Goal: Task Accomplishment & Management: Manage account settings

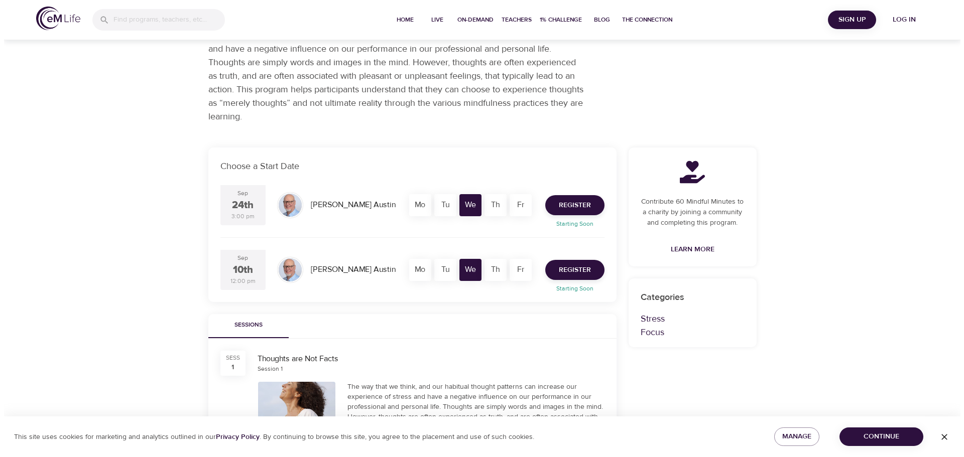
scroll to position [102, 0]
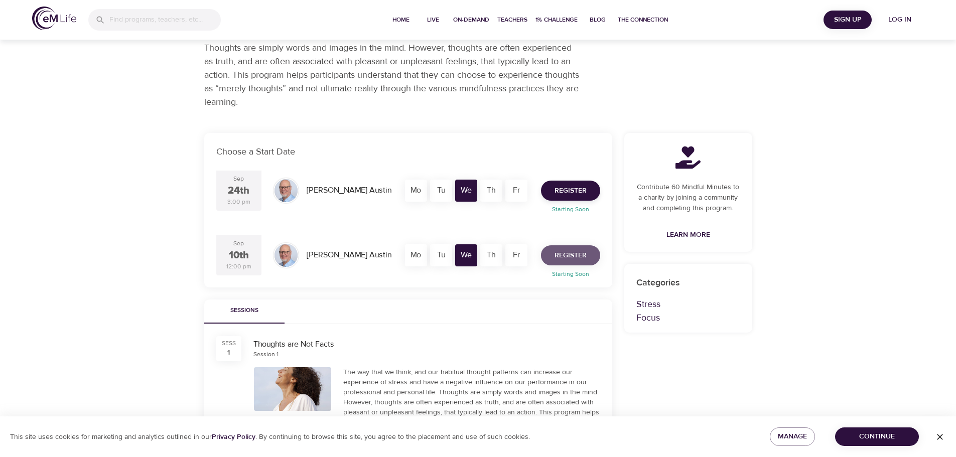
click at [566, 256] on span "Register" at bounding box center [571, 256] width 32 height 13
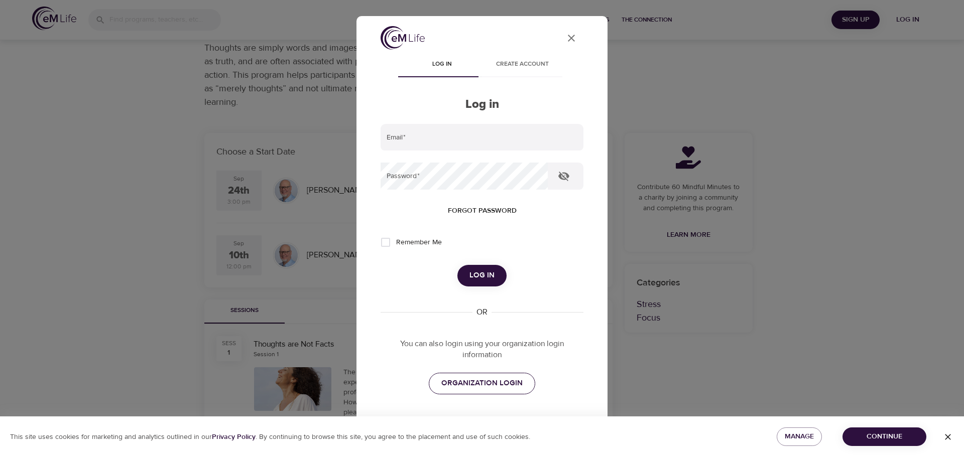
click at [480, 384] on span "ORGANIZATION LOGIN" at bounding box center [481, 383] width 81 height 13
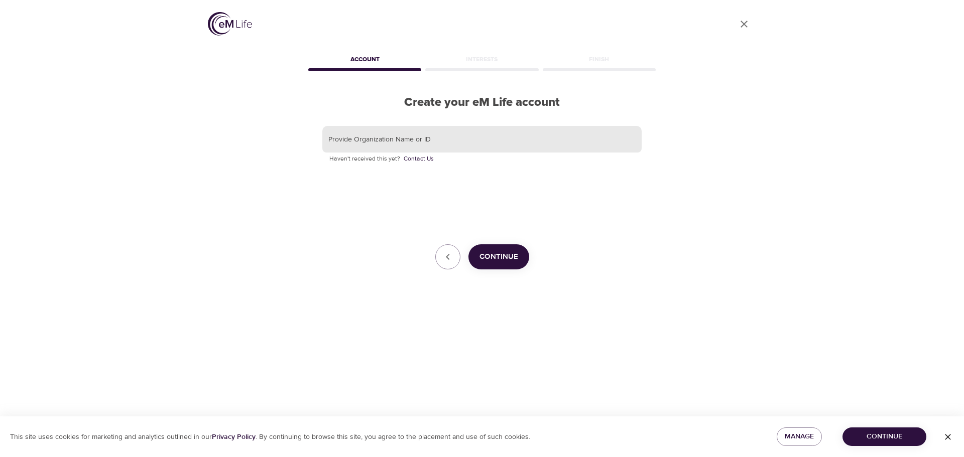
click at [387, 139] on input "text" at bounding box center [481, 139] width 319 height 27
click at [500, 255] on span "Continue" at bounding box center [498, 257] width 39 height 13
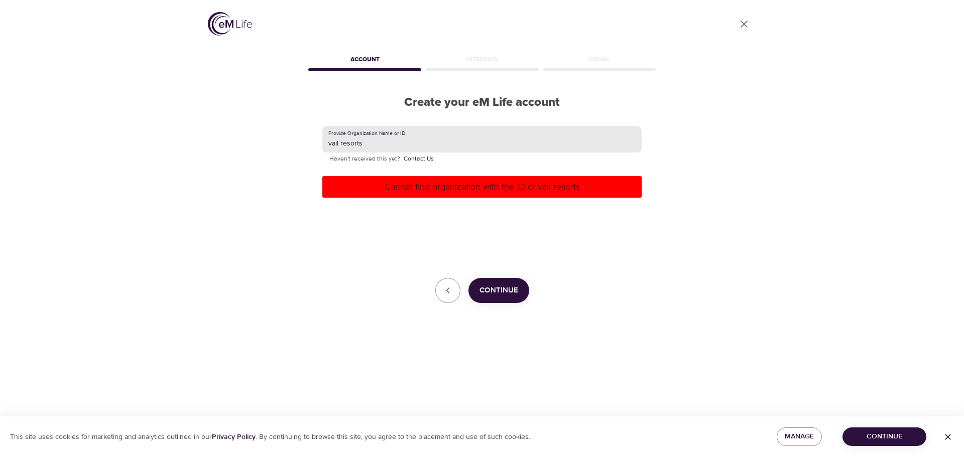
drag, startPoint x: 380, startPoint y: 145, endPoint x: 253, endPoint y: 145, distance: 127.5
click at [253, 145] on div "User Profile Account Interests Finish Create your eM Life account Provide Organ…" at bounding box center [482, 228] width 572 height 457
type input "Vail Resorts"
click at [491, 293] on span "Continue" at bounding box center [498, 290] width 39 height 13
click at [449, 291] on icon "button" at bounding box center [448, 291] width 12 height 12
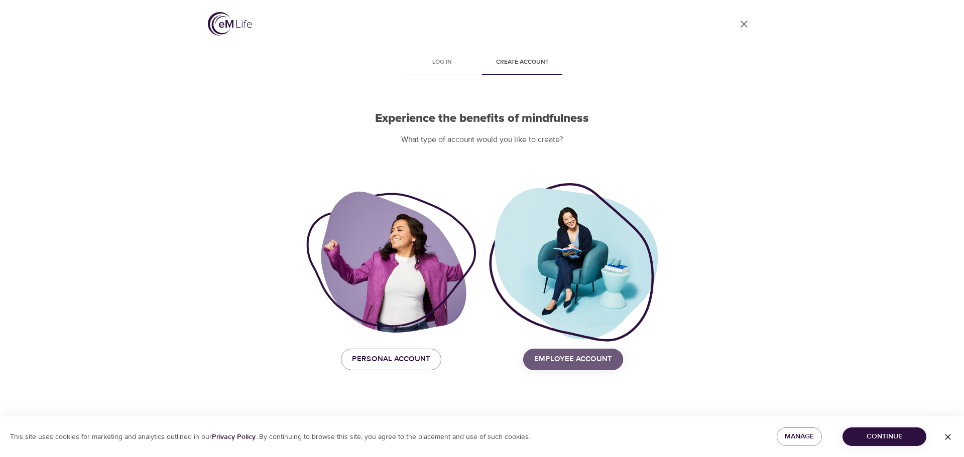
click at [566, 357] on span "Employee Account" at bounding box center [573, 359] width 78 height 13
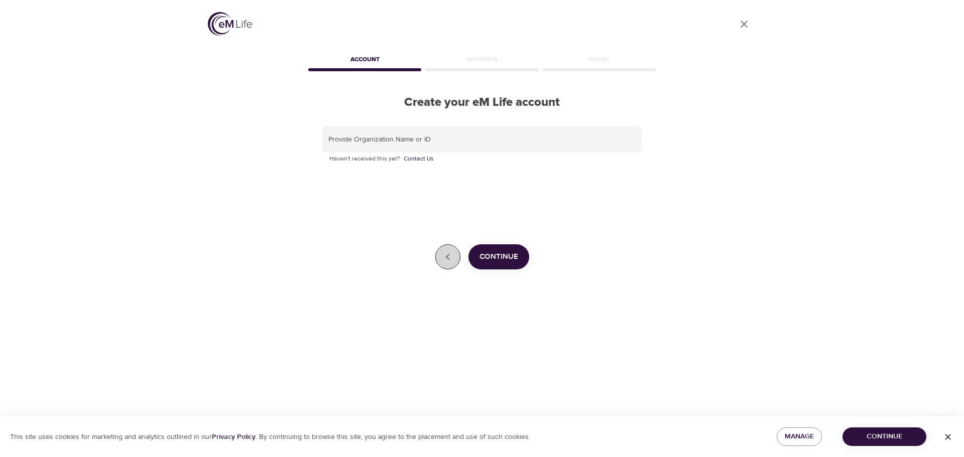
click at [453, 256] on icon "button" at bounding box center [448, 257] width 12 height 12
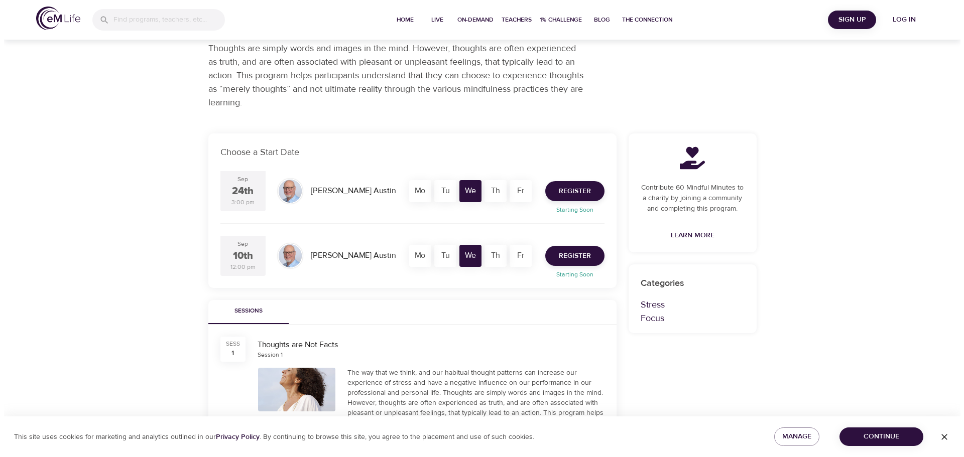
scroll to position [102, 0]
click at [568, 257] on span "Register" at bounding box center [571, 256] width 32 height 13
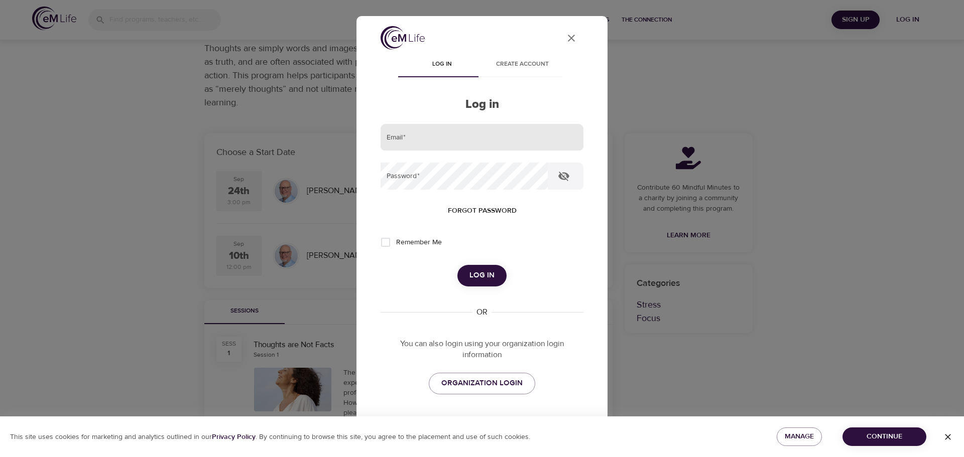
click at [418, 142] on input "email" at bounding box center [482, 137] width 203 height 27
click at [564, 177] on icon "button" at bounding box center [563, 177] width 11 height 10
click at [476, 277] on span "Log in" at bounding box center [481, 275] width 25 height 13
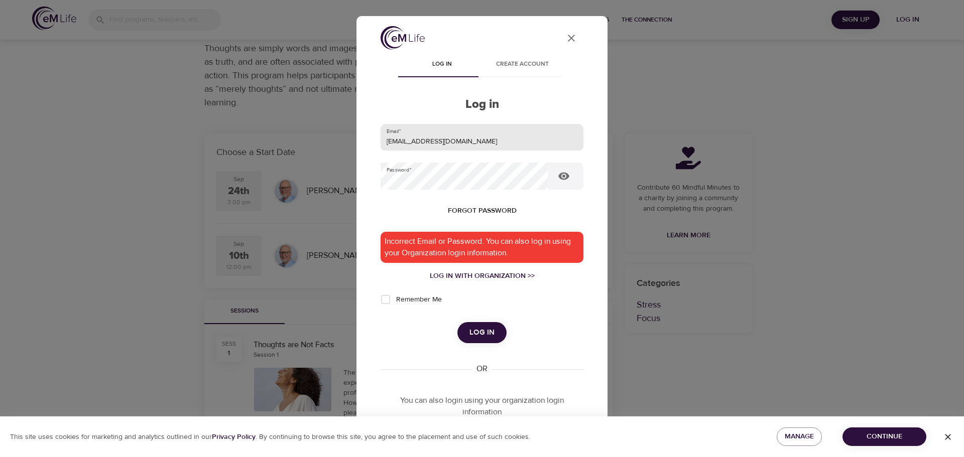
click at [466, 140] on input "tuunahead@gmail.com" at bounding box center [482, 137] width 203 height 27
drag, startPoint x: 466, startPoint y: 140, endPoint x: 322, endPoint y: 135, distance: 144.2
click at [322, 135] on div "User Profile Log in Create account Log in Email   * tuunahead@gmail.com Passwor…" at bounding box center [482, 228] width 964 height 457
click at [471, 331] on span "Log in" at bounding box center [481, 332] width 25 height 13
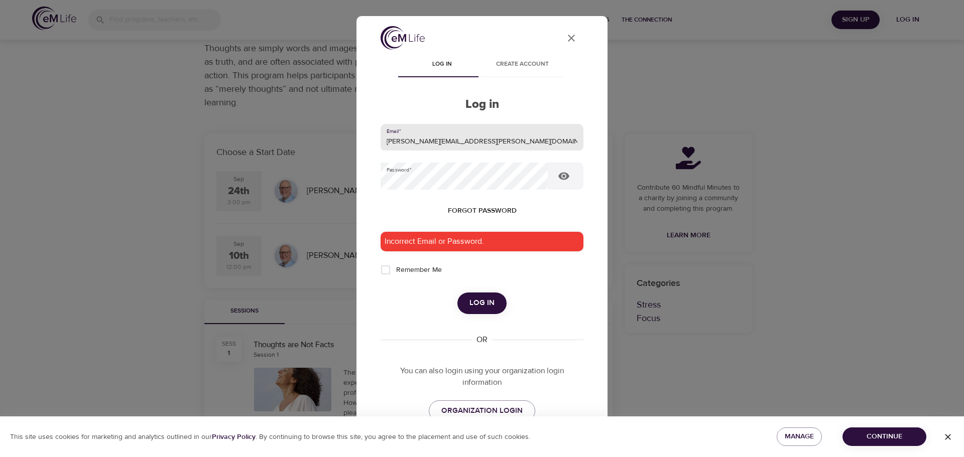
drag, startPoint x: 493, startPoint y: 143, endPoint x: 341, endPoint y: 140, distance: 152.6
click at [341, 140] on div "User Profile Log in Create account Log in Email   * carol.s.hoffman@vailresorts…" at bounding box center [482, 228] width 964 height 457
click at [461, 301] on button "Log in" at bounding box center [481, 303] width 49 height 21
drag, startPoint x: 418, startPoint y: 140, endPoint x: 326, endPoint y: 141, distance: 91.9
click at [326, 141] on div "User Profile Log in Create account Log in Email   * choffman Password   * Forgo…" at bounding box center [482, 228] width 964 height 457
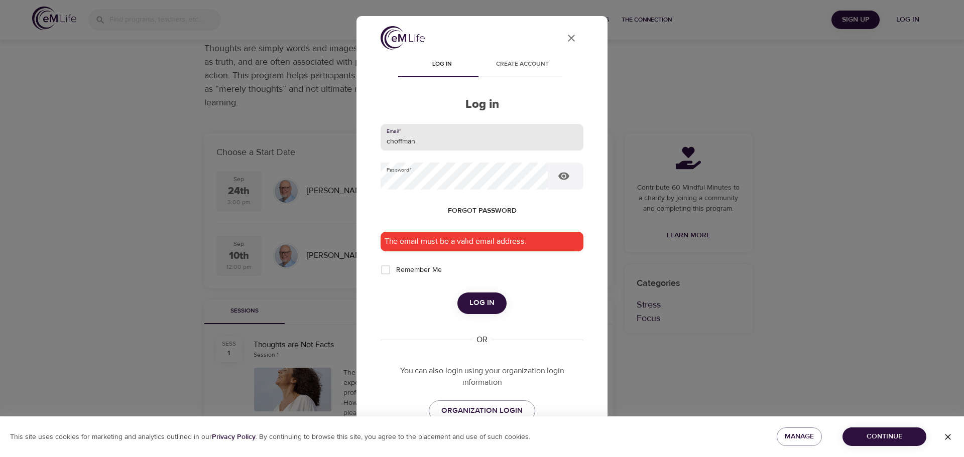
type input "y"
type input "tuunahead@gmail.com"
click at [483, 307] on span "Log in" at bounding box center [481, 303] width 25 height 13
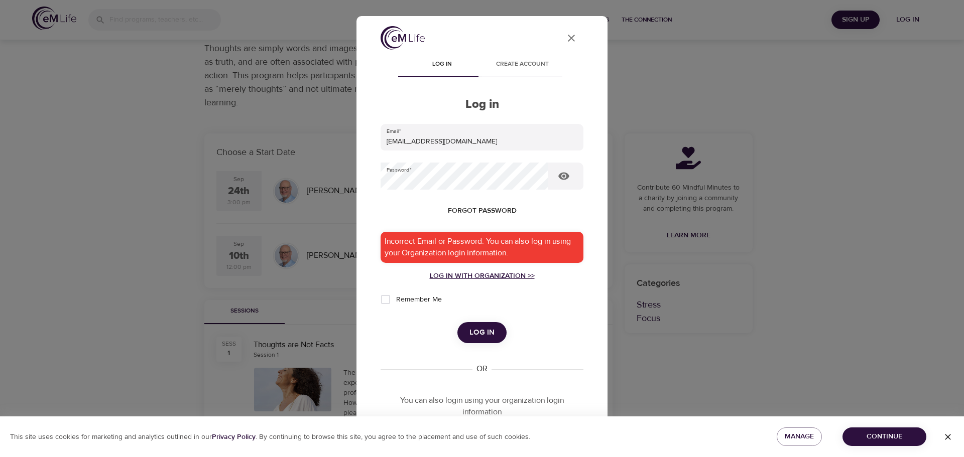
click at [481, 275] on div "Log in with Organization >>" at bounding box center [482, 276] width 203 height 10
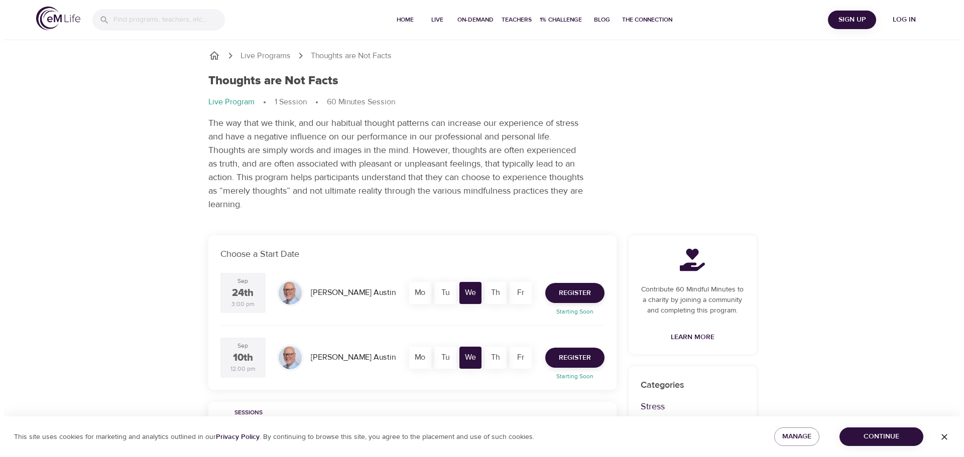
scroll to position [101, 0]
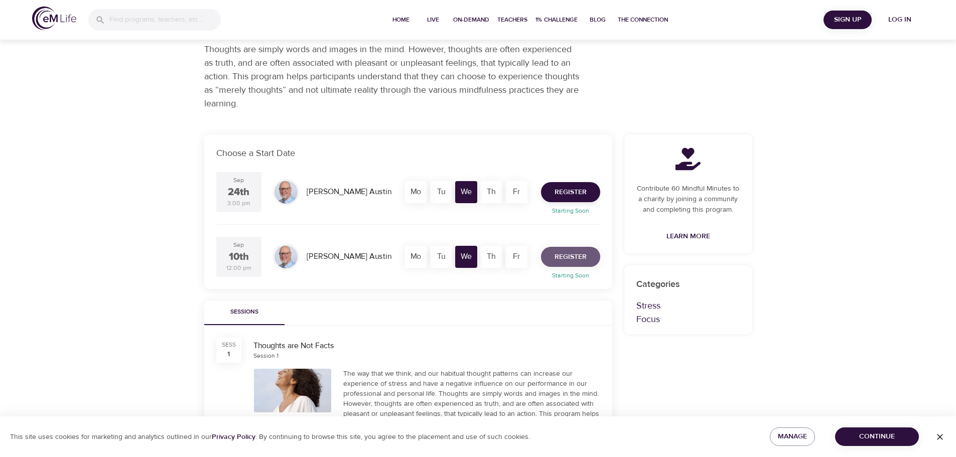
click at [564, 258] on span "Register" at bounding box center [571, 257] width 32 height 13
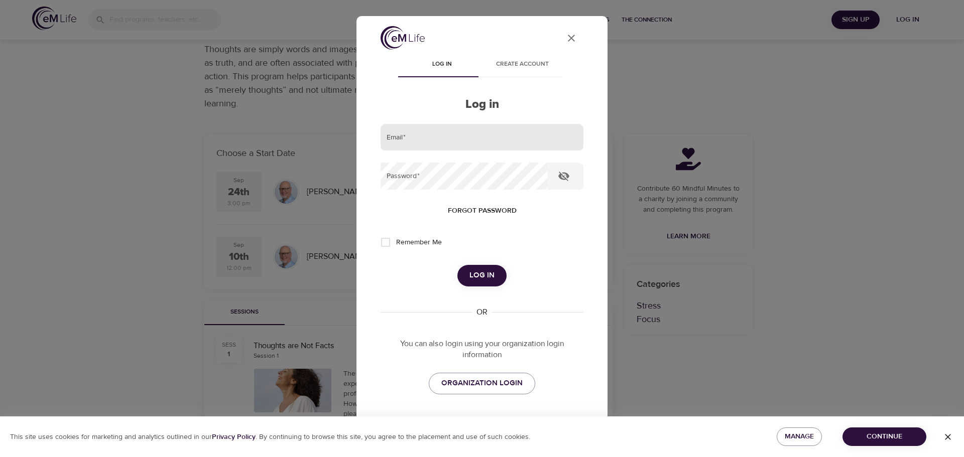
click at [405, 134] on input "email" at bounding box center [482, 137] width 203 height 27
click at [480, 275] on span "Log in" at bounding box center [481, 275] width 25 height 13
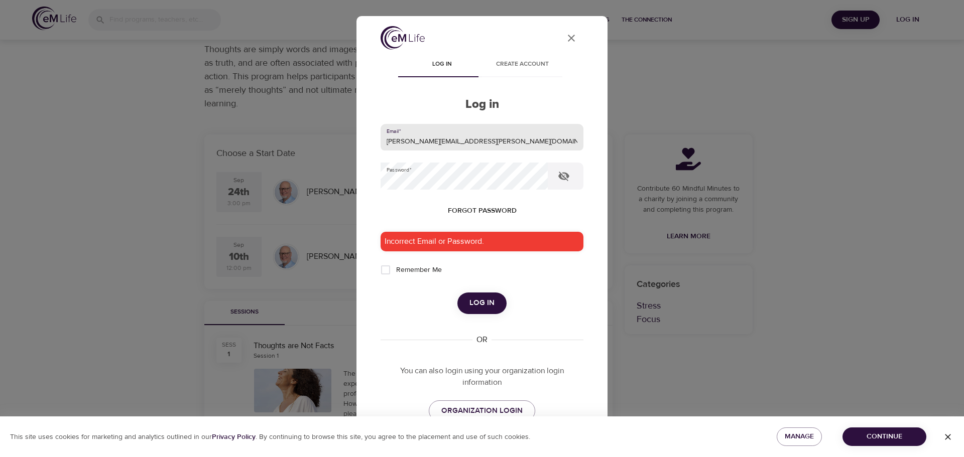
drag, startPoint x: 495, startPoint y: 141, endPoint x: 298, endPoint y: 140, distance: 197.3
click at [298, 140] on div "User Profile Log in Create account Log in Email   * carol.s.hoffman@vailresorts…" at bounding box center [482, 228] width 964 height 457
type input "tuunahead@gmail.com"
click at [465, 302] on button "Log in" at bounding box center [481, 303] width 49 height 21
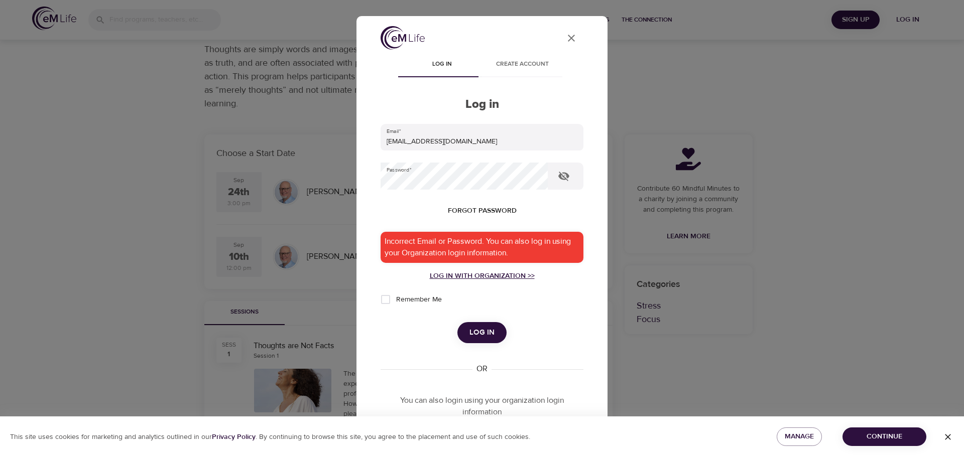
click at [491, 274] on div "Log in with Organization >>" at bounding box center [482, 276] width 203 height 10
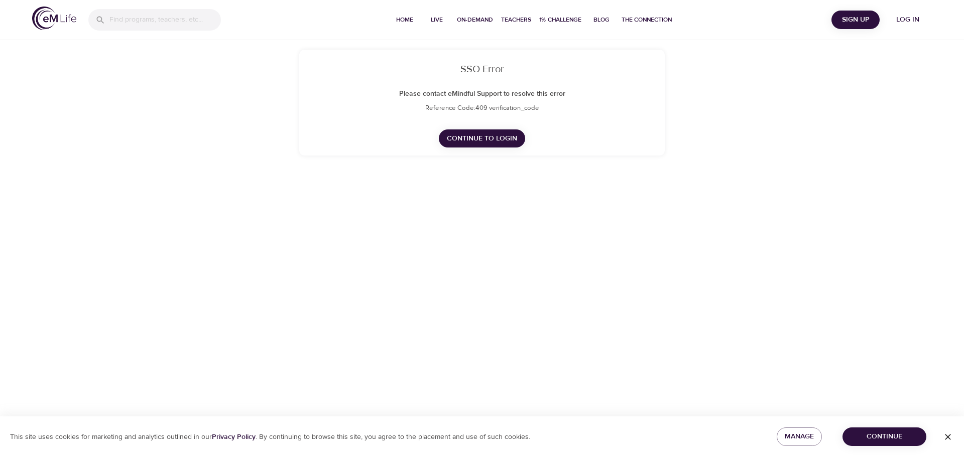
click at [488, 138] on span "Continue to Login" at bounding box center [482, 139] width 70 height 13
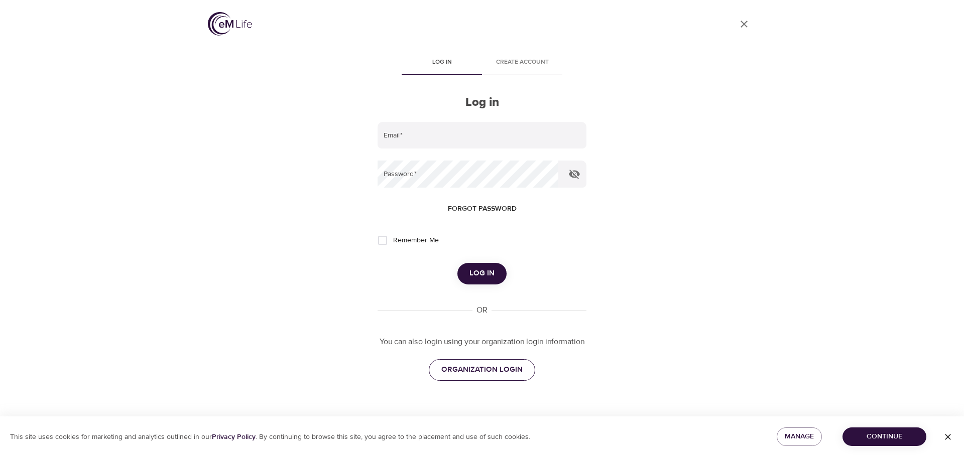
drag, startPoint x: 474, startPoint y: 372, endPoint x: 488, endPoint y: 370, distance: 13.8
click at [474, 372] on span "ORGANIZATION LOGIN" at bounding box center [481, 369] width 81 height 13
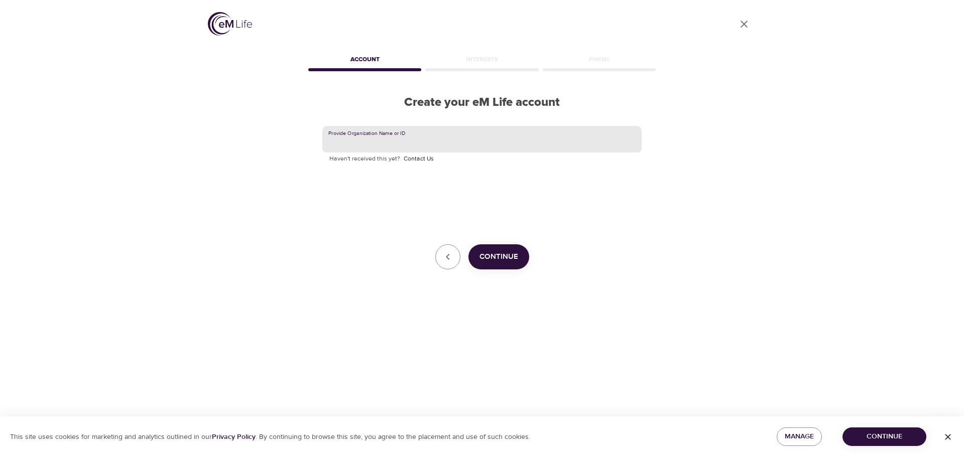
click at [358, 142] on input "text" at bounding box center [481, 139] width 319 height 27
type input "vaileap"
click at [488, 254] on span "Continue" at bounding box center [498, 257] width 39 height 13
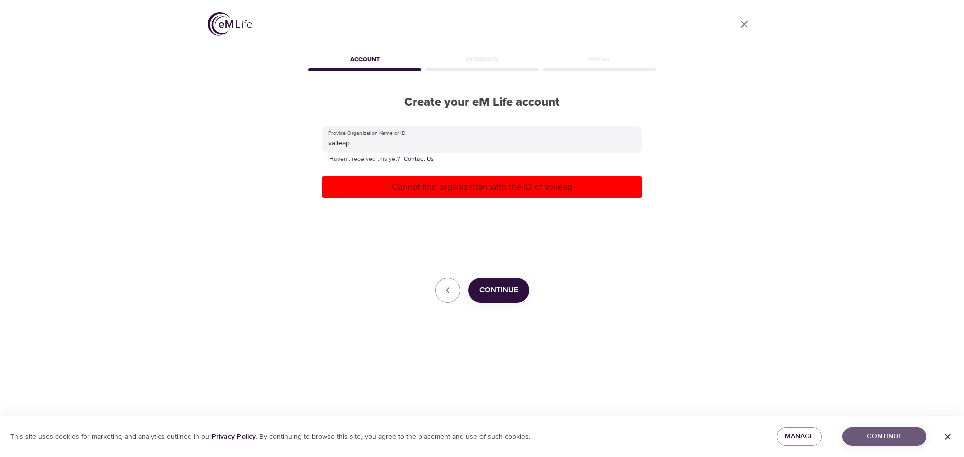
click at [901, 437] on span "Continue" at bounding box center [884, 437] width 68 height 13
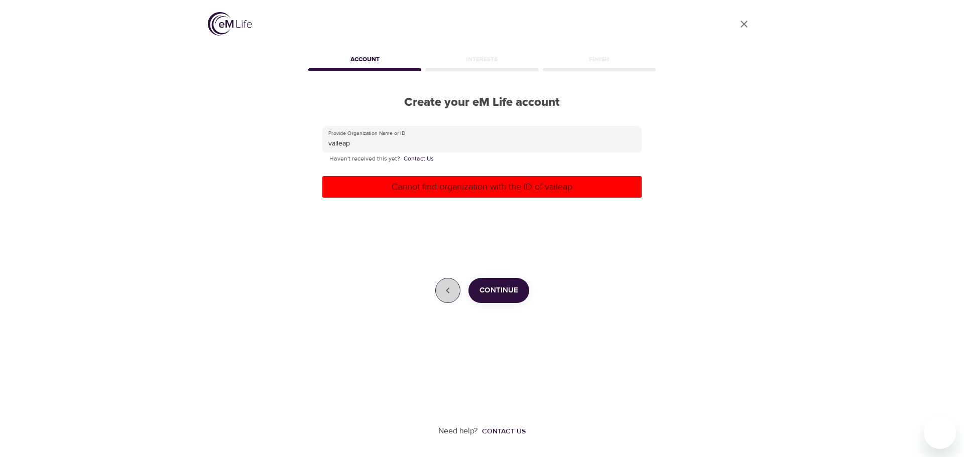
click at [445, 286] on icon "button" at bounding box center [448, 291] width 12 height 12
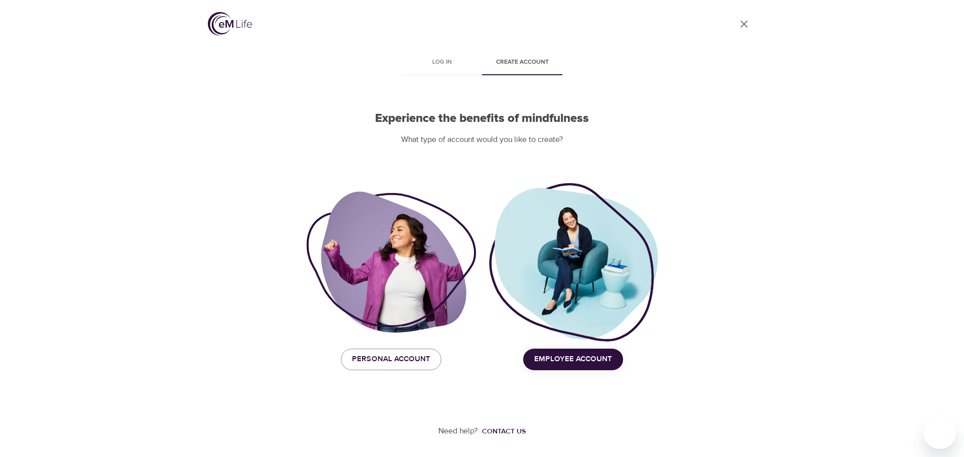
click at [742, 24] on icon "User Profile" at bounding box center [744, 24] width 12 height 12
